Goal: Obtain resource: Obtain resource

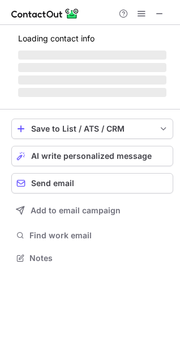
scroll to position [265, 180]
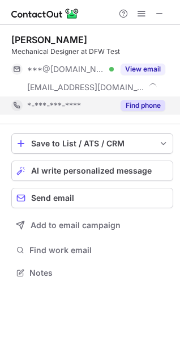
click at [144, 108] on button "Find phone" at bounding box center [143, 105] width 45 height 11
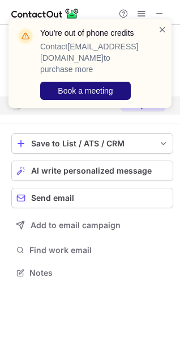
click at [92, 86] on span "Book a meeting" at bounding box center [85, 90] width 55 height 9
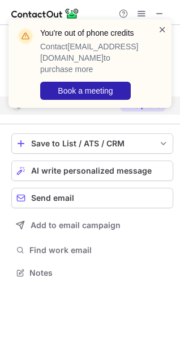
click at [164, 27] on span at bounding box center [162, 29] width 9 height 11
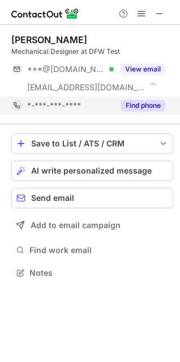
click at [155, 70] on button "View email" at bounding box center [143, 68] width 45 height 11
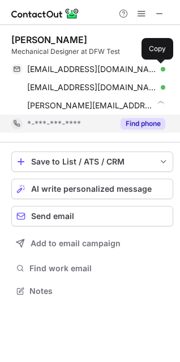
scroll to position [283, 180]
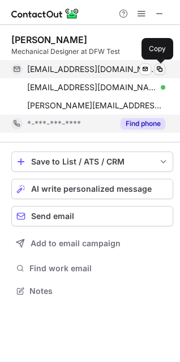
click at [159, 68] on span at bounding box center [159, 69] width 9 height 9
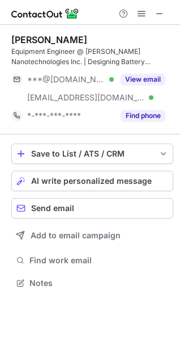
scroll to position [275, 180]
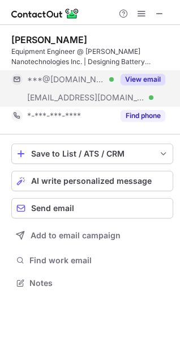
click at [143, 80] on button "View email" at bounding box center [143, 79] width 45 height 11
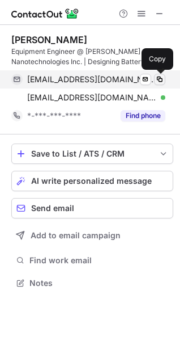
click at [160, 79] on span at bounding box center [159, 79] width 9 height 9
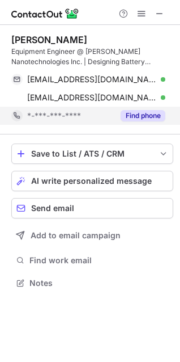
click at [147, 116] on button "Find phone" at bounding box center [143, 115] width 45 height 11
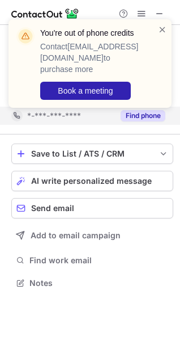
click at [162, 15] on div "You're out of phone credits Contact ersun@contactout.io to purchase more Book a…" at bounding box center [89, 68] width 181 height 120
click at [159, 28] on span at bounding box center [162, 29] width 9 height 11
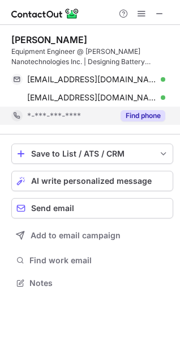
click at [162, 10] on div "You're out of phone credits Contact ersun@contactout.io to purchase more Book a…" at bounding box center [89, 68] width 181 height 120
click at [161, 14] on span at bounding box center [159, 13] width 9 height 9
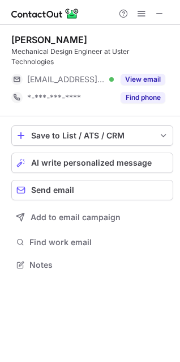
scroll to position [257, 180]
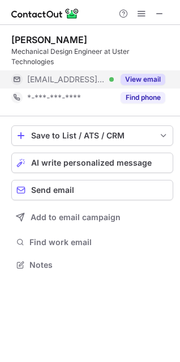
click at [145, 82] on button "View email" at bounding box center [143, 79] width 45 height 11
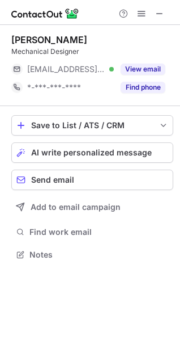
scroll to position [247, 180]
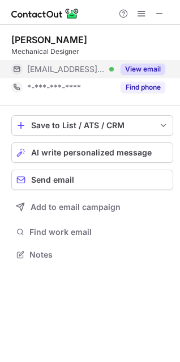
click at [148, 71] on button "View email" at bounding box center [143, 68] width 45 height 11
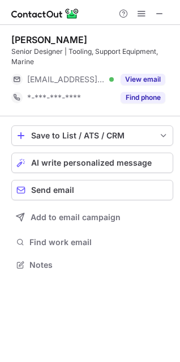
scroll to position [257, 180]
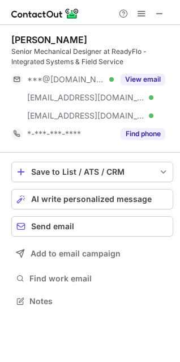
scroll to position [293, 180]
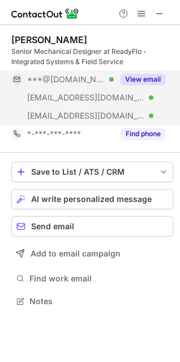
click at [151, 86] on div "View email" at bounding box center [140, 79] width 52 height 18
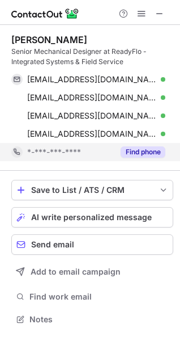
click at [148, 154] on button "Find phone" at bounding box center [143, 151] width 45 height 11
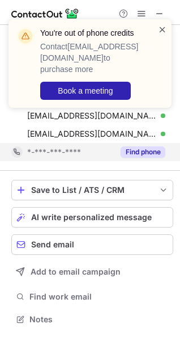
click at [162, 30] on span at bounding box center [162, 29] width 9 height 11
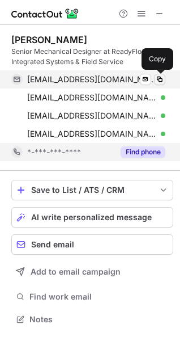
click at [160, 82] on span at bounding box center [159, 79] width 9 height 9
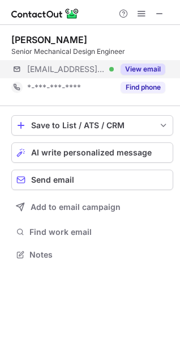
scroll to position [247, 180]
click at [159, 68] on button "View email" at bounding box center [143, 68] width 45 height 11
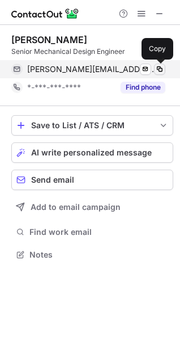
click at [162, 67] on span at bounding box center [159, 69] width 9 height 9
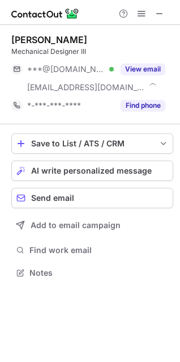
scroll to position [265, 180]
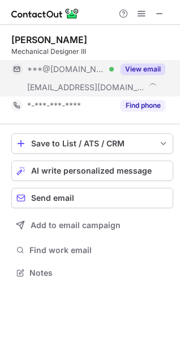
click at [151, 73] on button "View email" at bounding box center [143, 68] width 45 height 11
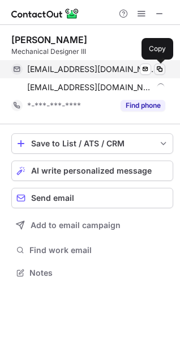
click at [161, 69] on span at bounding box center [159, 69] width 9 height 9
